Goal: Transaction & Acquisition: Book appointment/travel/reservation

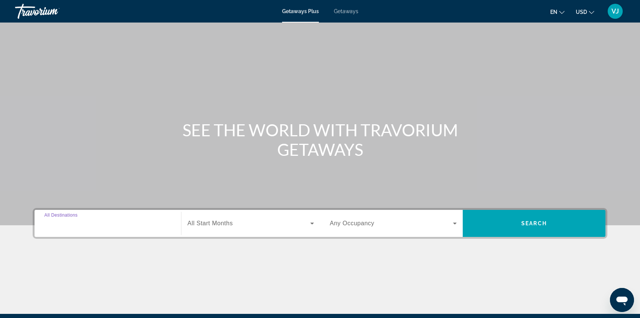
click at [102, 226] on input "Destination All Destinations" at bounding box center [107, 223] width 127 height 9
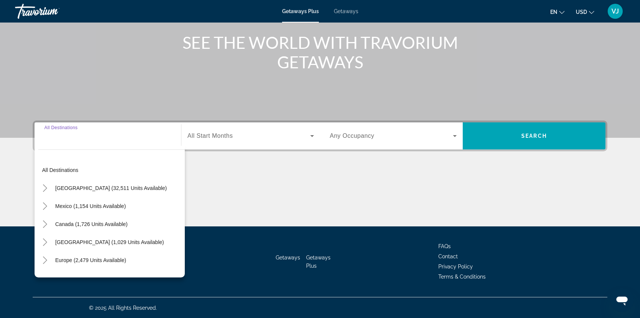
scroll to position [88, 0]
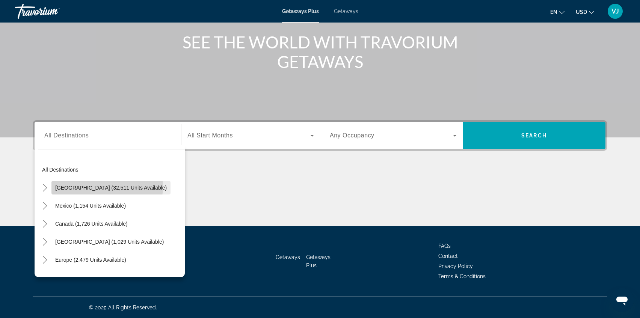
click at [107, 187] on span "[GEOGRAPHIC_DATA] (32,511 units available)" at bounding box center [111, 188] width 112 height 6
type input "**********"
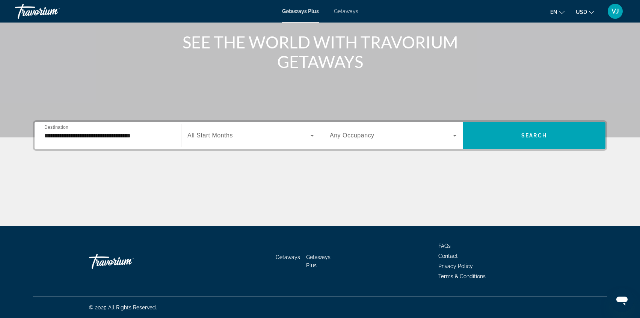
click at [242, 141] on div "Search widget" at bounding box center [250, 135] width 127 height 21
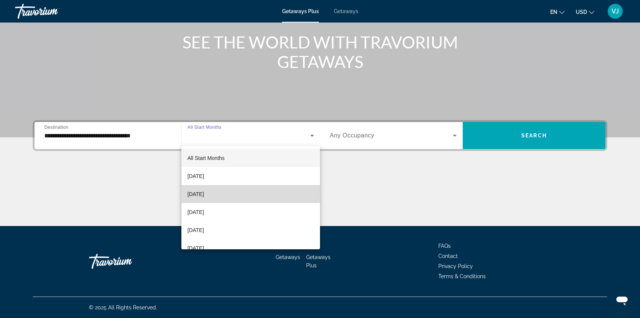
click at [204, 194] on span "[DATE]" at bounding box center [195, 194] width 17 height 9
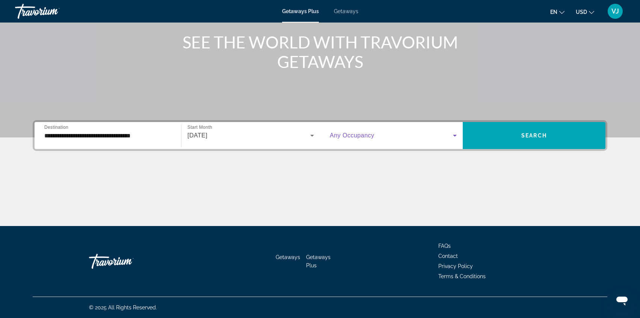
click at [455, 136] on icon "Search widget" at bounding box center [455, 136] width 4 height 2
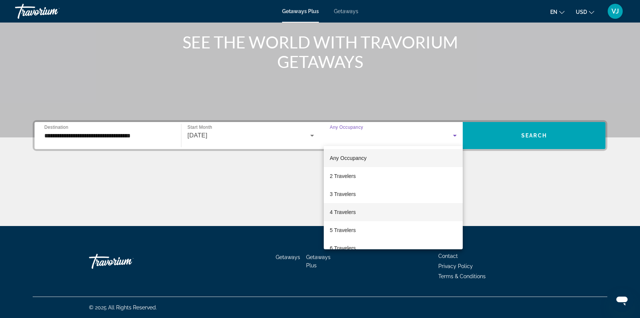
click at [355, 212] on span "4 Travelers" at bounding box center [343, 212] width 26 height 9
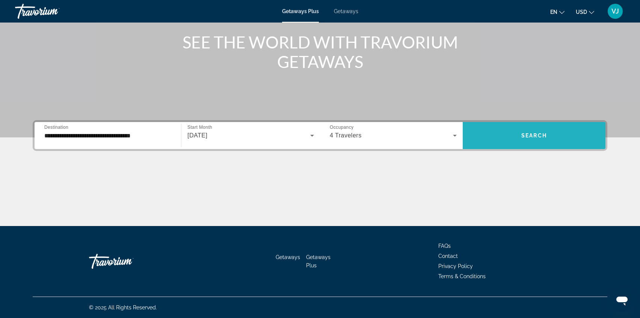
click at [540, 133] on span "Search" at bounding box center [535, 136] width 26 height 6
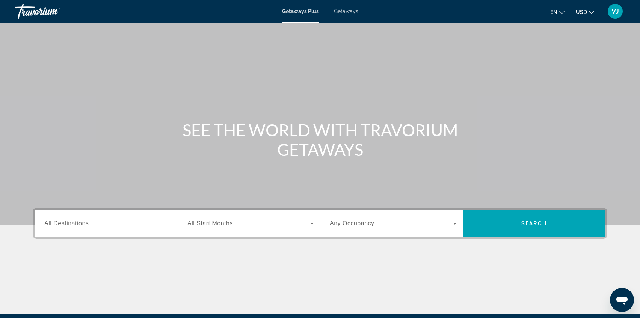
click at [74, 223] on span "All Destinations" at bounding box center [66, 223] width 44 height 6
click at [74, 223] on input "Destination All Destinations" at bounding box center [107, 223] width 127 height 9
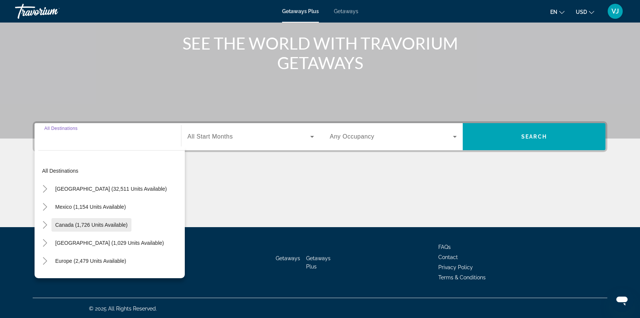
scroll to position [88, 0]
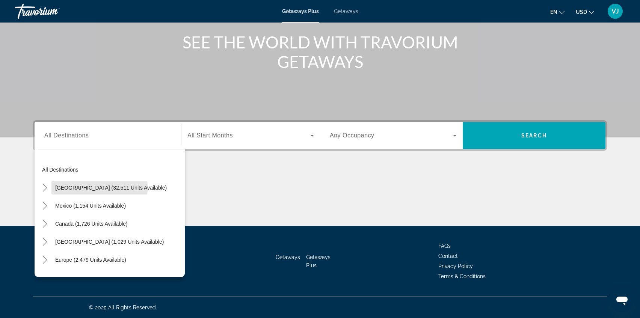
drag, startPoint x: 72, startPoint y: 187, endPoint x: 81, endPoint y: 184, distance: 9.2
click at [76, 186] on span "[GEOGRAPHIC_DATA] (32,511 units available)" at bounding box center [111, 188] width 112 height 6
type input "**********"
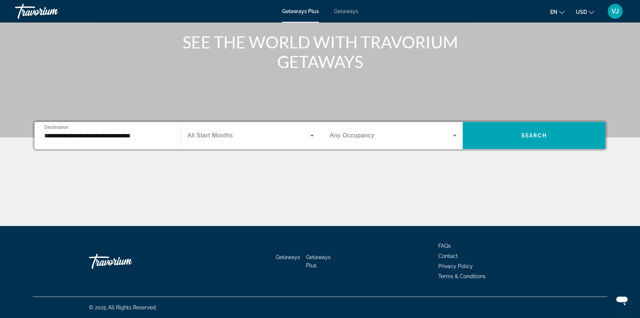
click at [243, 141] on div "Search widget" at bounding box center [250, 135] width 127 height 21
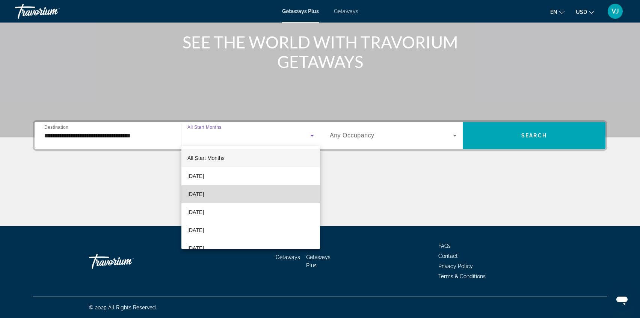
drag, startPoint x: 216, startPoint y: 194, endPoint x: 224, endPoint y: 191, distance: 8.9
click at [204, 194] on span "[DATE]" at bounding box center [195, 194] width 17 height 9
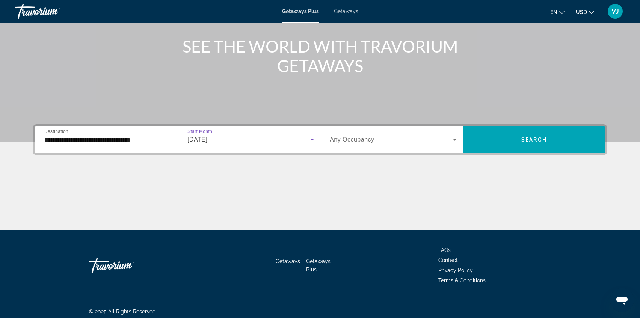
scroll to position [83, 0]
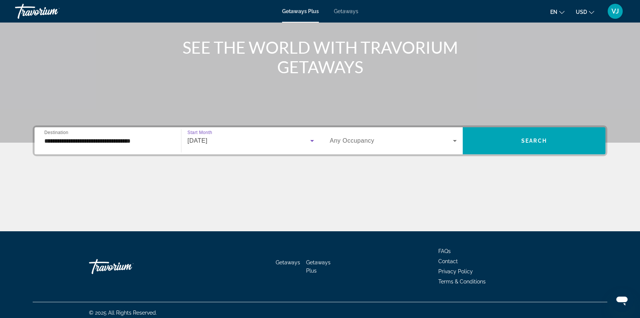
click at [456, 141] on icon "Search widget" at bounding box center [455, 140] width 9 height 9
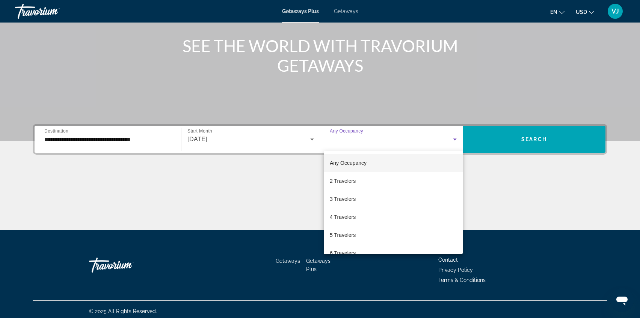
scroll to position [88, 0]
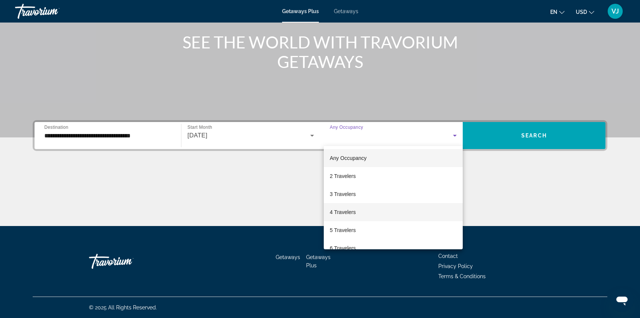
drag, startPoint x: 399, startPoint y: 214, endPoint x: 404, endPoint y: 207, distance: 9.2
click at [399, 212] on mat-option "4 Travelers" at bounding box center [393, 212] width 139 height 18
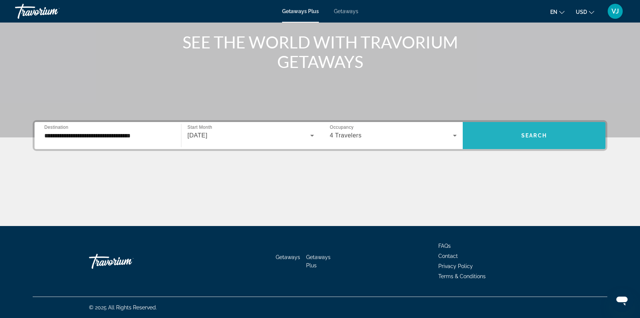
click at [550, 133] on span "Search widget" at bounding box center [534, 136] width 143 height 18
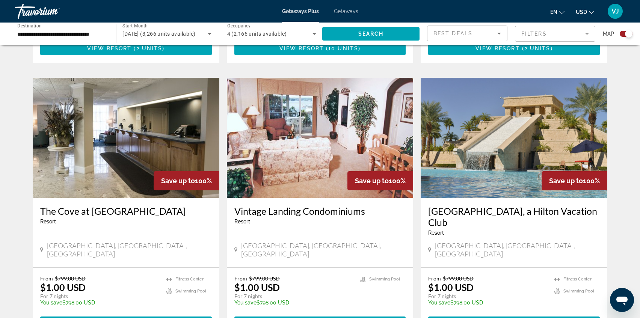
scroll to position [1059, 0]
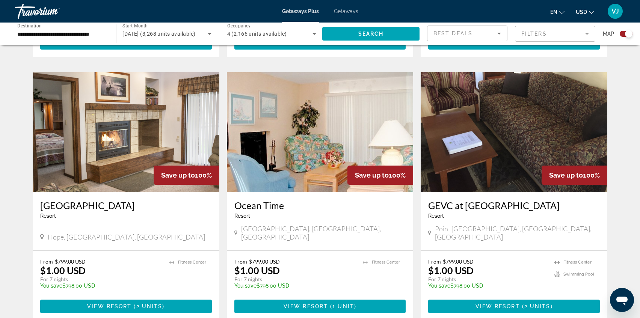
scroll to position [1072, 0]
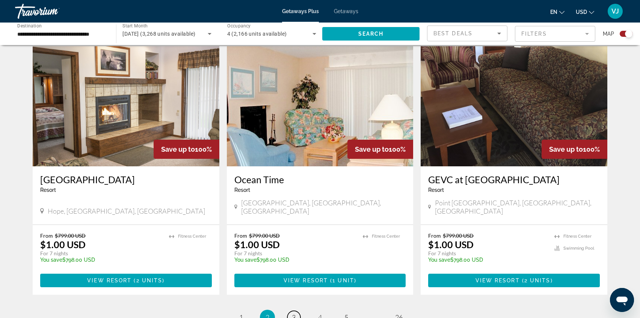
click at [294, 313] on span "3" at bounding box center [294, 317] width 4 height 8
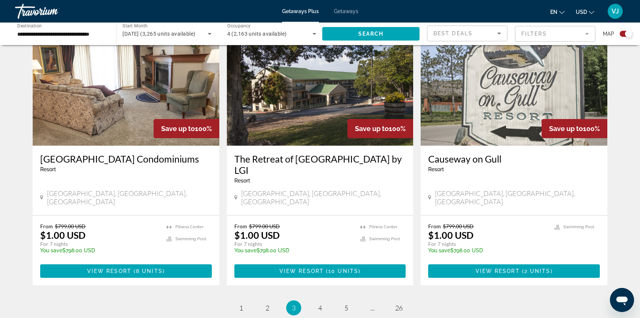
scroll to position [1130, 0]
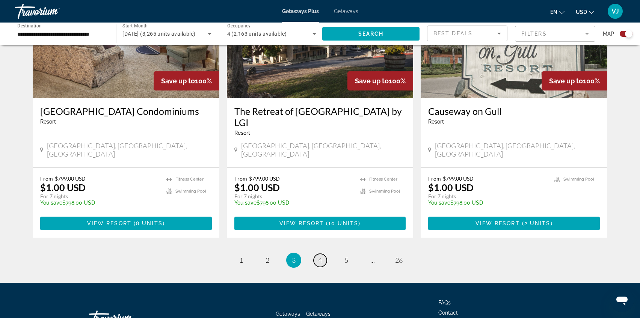
click at [321, 256] on span "4" at bounding box center [320, 260] width 4 height 8
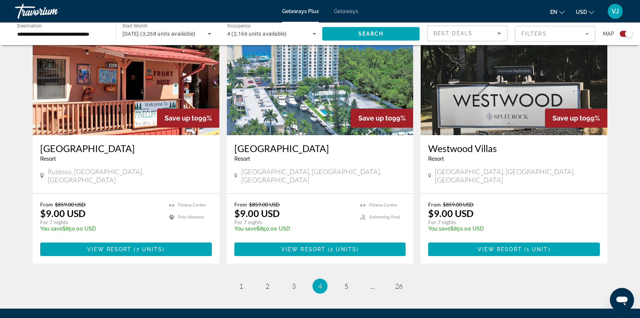
scroll to position [1116, 0]
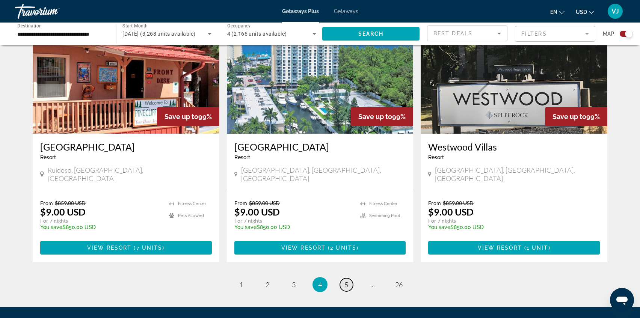
click at [346, 281] on span "5" at bounding box center [347, 285] width 4 height 8
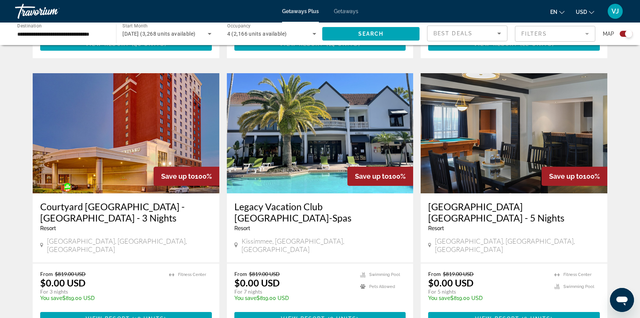
scroll to position [1058, 0]
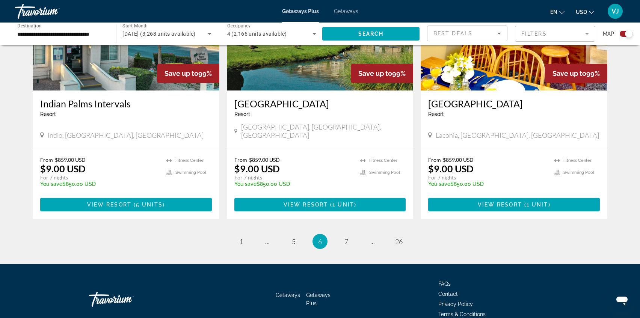
scroll to position [1142, 0]
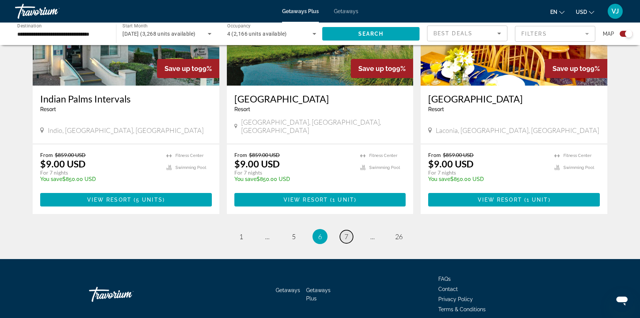
click at [345, 233] on span "7" at bounding box center [347, 237] width 4 height 8
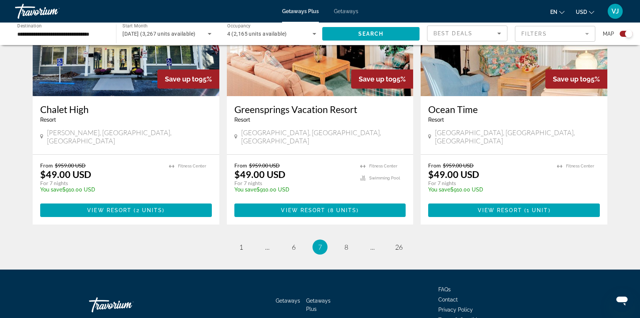
scroll to position [1142, 0]
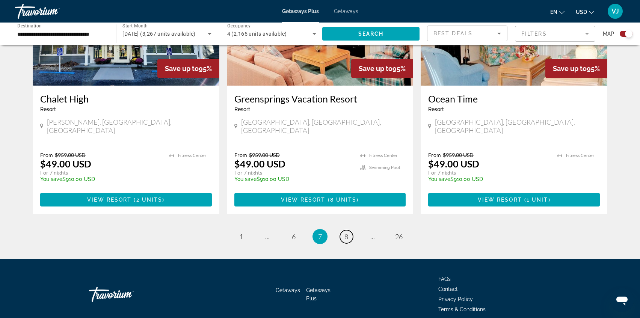
click at [347, 233] on span "8" at bounding box center [347, 237] width 4 height 8
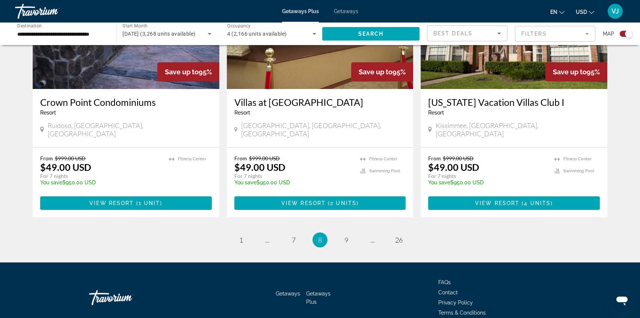
scroll to position [1142, 0]
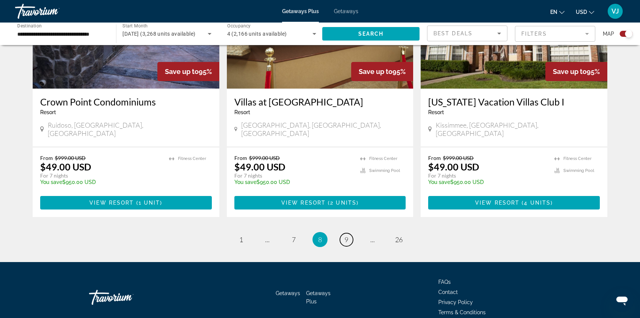
click at [346, 236] on span "9" at bounding box center [347, 240] width 4 height 8
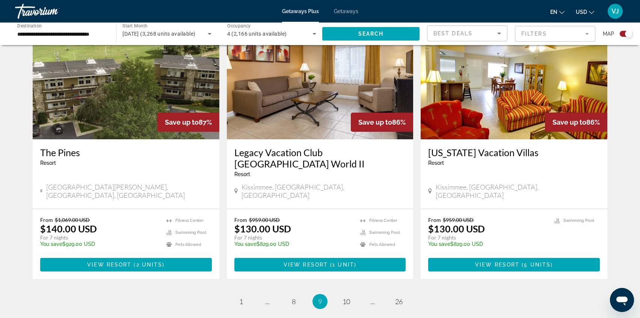
scroll to position [1122, 0]
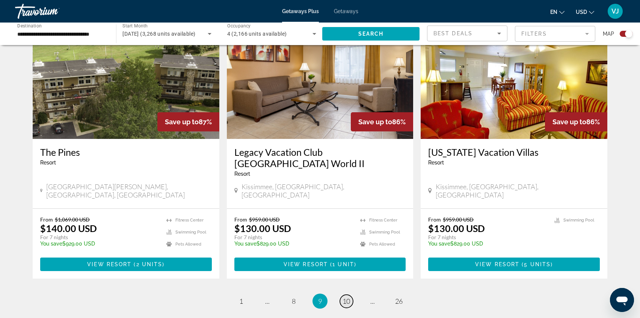
click at [346, 297] on span "10" at bounding box center [347, 301] width 8 height 8
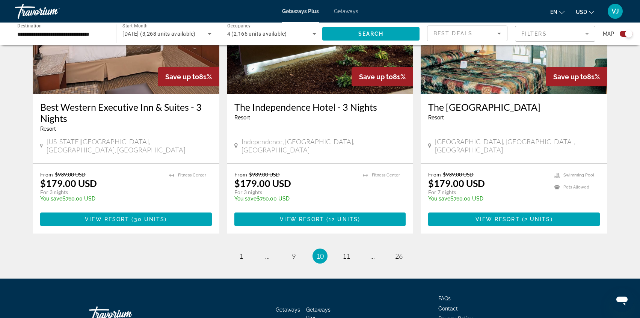
scroll to position [1146, 0]
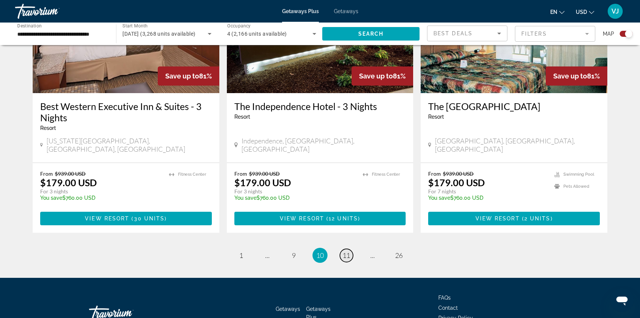
click at [347, 251] on span "11" at bounding box center [347, 255] width 8 height 8
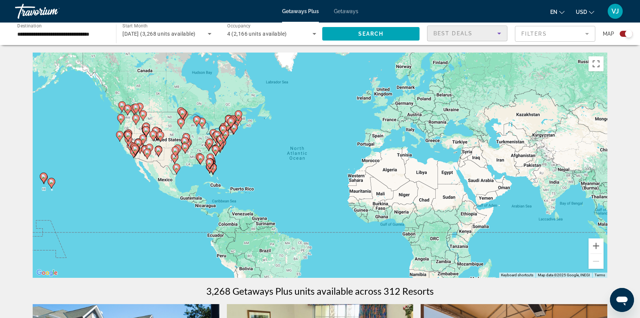
click at [497, 33] on icon "Sort by" at bounding box center [499, 33] width 9 height 9
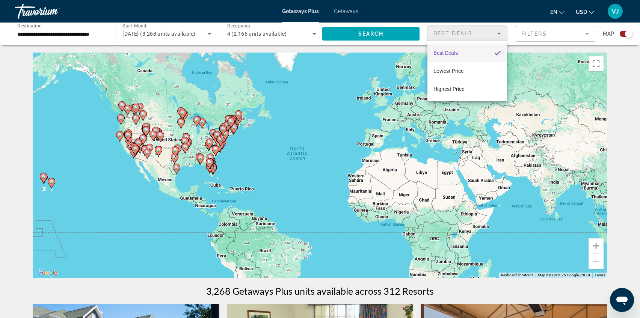
click at [585, 34] on div at bounding box center [320, 159] width 640 height 318
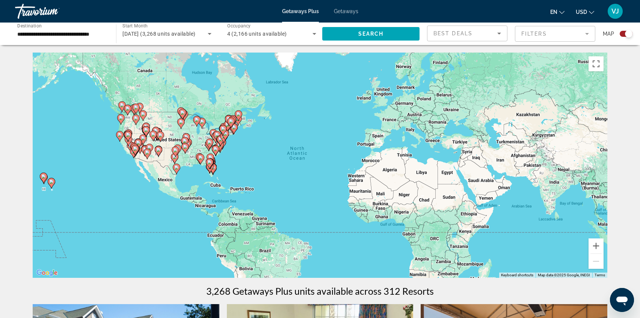
click at [586, 33] on mat-form-field "Filters" at bounding box center [555, 34] width 80 height 16
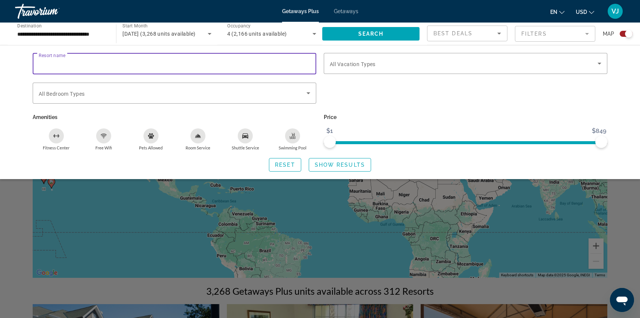
click at [164, 62] on input "Resort name" at bounding box center [175, 63] width 272 height 9
type input "*"
